Goal: Task Accomplishment & Management: Use online tool/utility

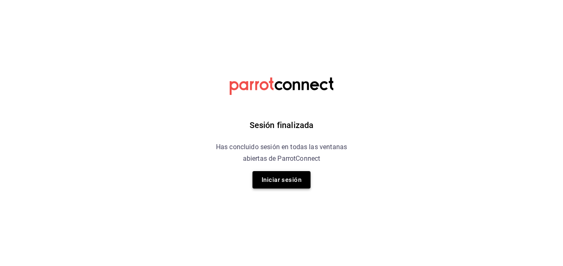
click at [277, 175] on button "Iniciar sesión" at bounding box center [282, 179] width 58 height 17
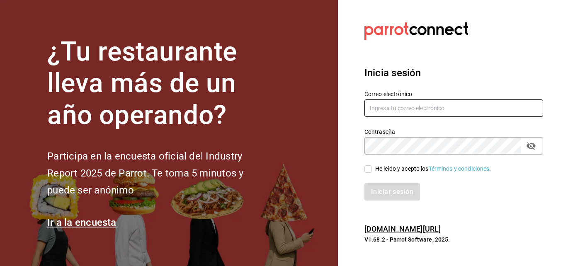
type input "hugo.cordero@grupocosteno.com"
click at [367, 170] on input "He leído y acepto los Términos y condiciones." at bounding box center [368, 169] width 7 height 7
checkbox input "true"
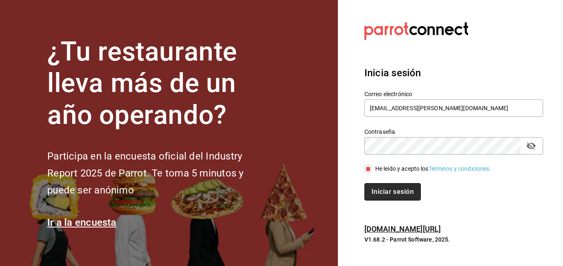
click at [371, 185] on button "Iniciar sesión" at bounding box center [393, 191] width 56 height 17
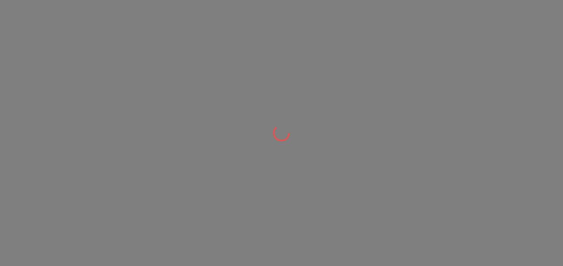
click at [474, 26] on div at bounding box center [281, 133] width 563 height 266
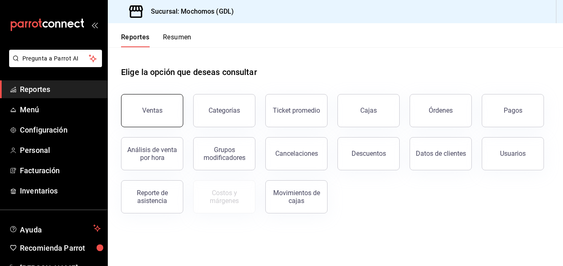
click at [152, 104] on button "Ventas" at bounding box center [152, 110] width 62 height 33
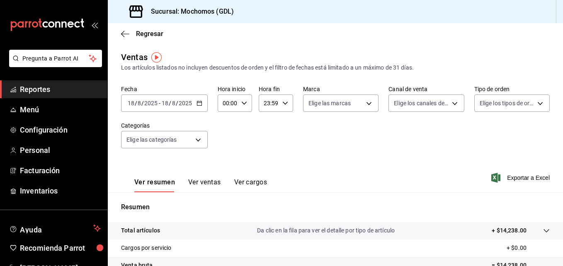
click at [200, 107] on div "[DATE] [DATE] - [DATE] [DATE]" at bounding box center [164, 103] width 87 height 17
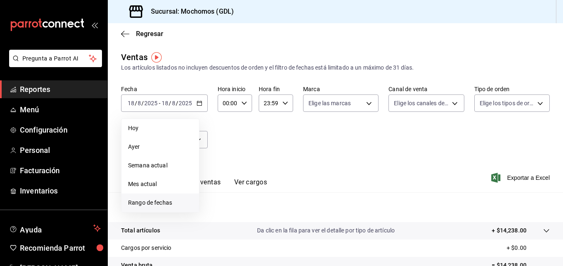
click at [168, 204] on span "Rango de fechas" at bounding box center [160, 203] width 64 height 9
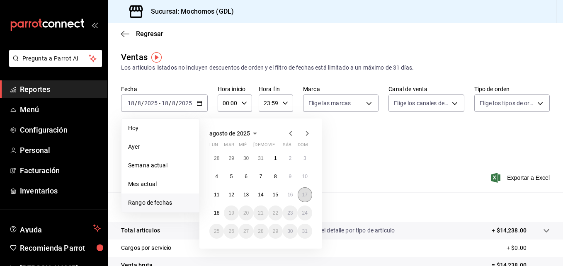
click at [301, 192] on button "17" at bounding box center [305, 194] width 15 height 15
click at [212, 213] on button "18" at bounding box center [216, 213] width 15 height 15
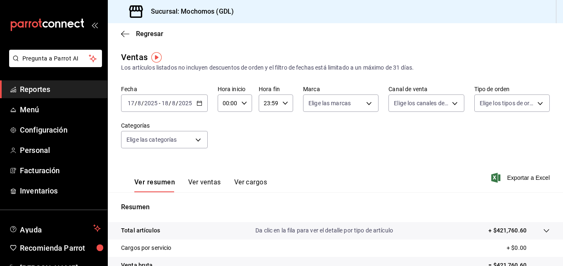
click at [245, 105] on icon "button" at bounding box center [244, 103] width 6 height 6
click at [229, 137] on button "01" at bounding box center [226, 144] width 14 height 17
type input "01:00"
click at [229, 137] on button "05" at bounding box center [226, 141] width 14 height 17
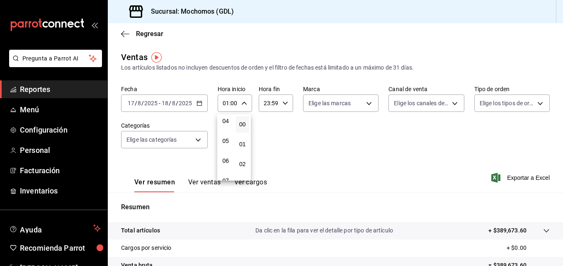
type input "05:00"
click at [368, 105] on div at bounding box center [281, 133] width 563 height 266
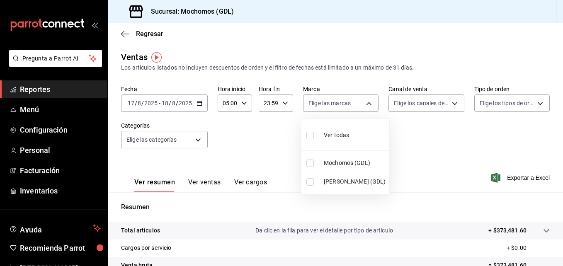
click at [368, 105] on body "Pregunta a Parrot AI Reportes Menú Configuración Personal Facturación Inventari…" at bounding box center [281, 133] width 563 height 266
click at [322, 178] on li "[PERSON_NAME] (GDL)" at bounding box center [346, 182] width 88 height 19
type input "9cac9703-0c5a-4d8b-addd-5b6b571d65b9"
checkbox input "true"
click at [433, 143] on div at bounding box center [281, 133] width 563 height 266
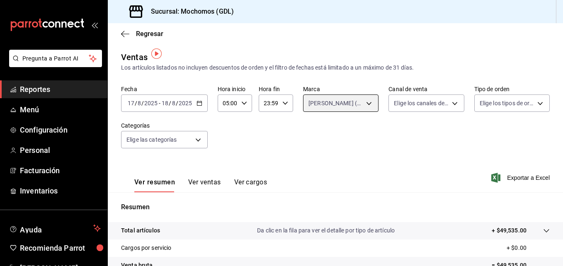
scroll to position [131, 0]
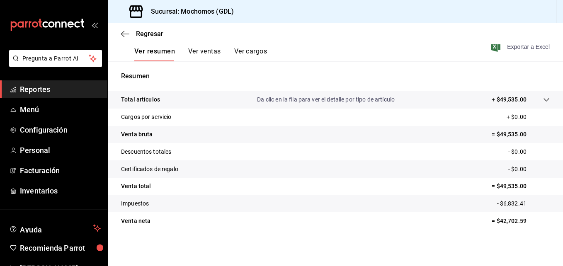
click at [492, 49] on icon "button" at bounding box center [496, 47] width 9 height 10
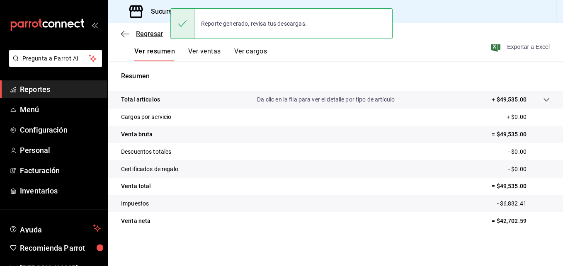
click at [125, 35] on icon "button" at bounding box center [125, 33] width 8 height 7
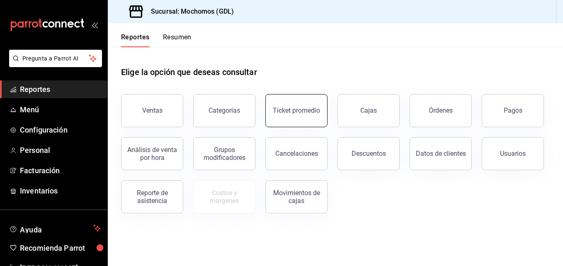
click at [282, 116] on button "Ticket promedio" at bounding box center [296, 110] width 62 height 33
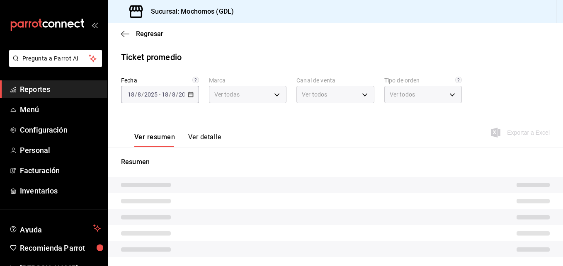
type input "36c25d4a-7cb0-456c-a434-e981d54830bc,9cac9703-0c5a-4d8b-addd-5b6b571d65b9"
type input "PARROT,UBER_EATS,RAPPI,DIDI_FOOD,ONLINE"
type input "c3d0baef-30c0-4718-9d76-caab43e27316,13c4cc4a-99d2-42c0-ba96-c3de8c08c13d,7b791…"
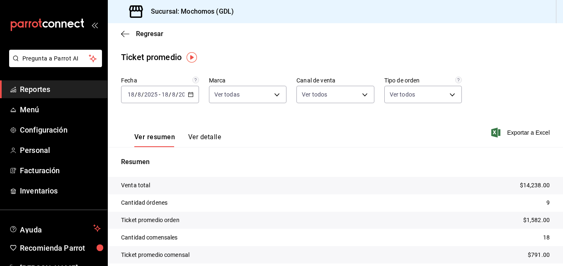
click at [188, 95] on icon "button" at bounding box center [191, 95] width 6 height 6
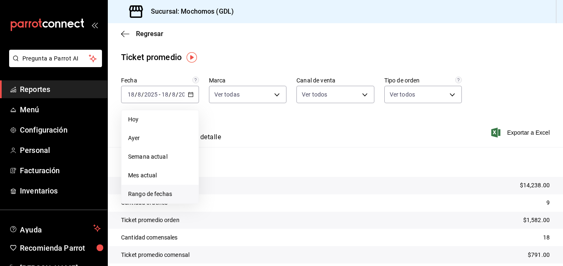
click at [155, 196] on span "Rango de fechas" at bounding box center [160, 194] width 64 height 9
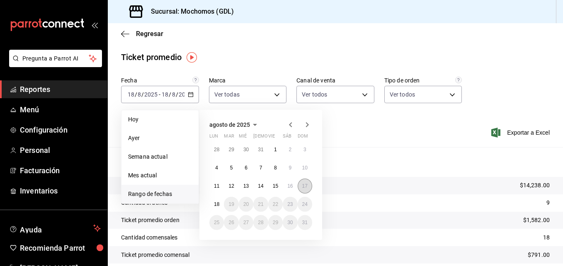
click at [307, 188] on abbr "17" at bounding box center [304, 186] width 5 height 6
click at [215, 203] on abbr "18" at bounding box center [216, 205] width 5 height 6
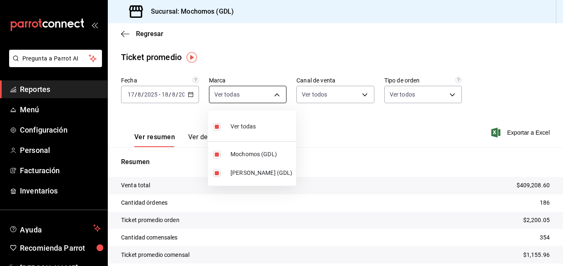
click at [271, 99] on body "Pregunta a Parrot AI Reportes Menú Configuración Personal Facturación Inventari…" at bounding box center [281, 133] width 563 height 266
click at [251, 149] on li "Mochomos (GDL)" at bounding box center [252, 154] width 88 height 19
type input "9cac9703-0c5a-4d8b-addd-5b6b571d65b9"
checkbox input "false"
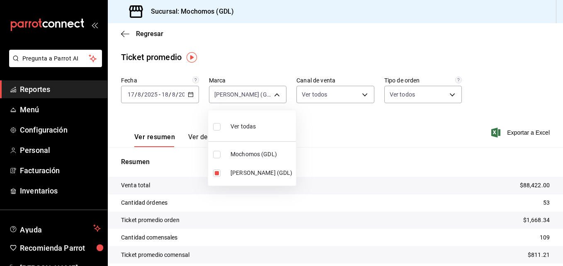
click at [311, 125] on div at bounding box center [281, 133] width 563 height 266
